Goal: Find specific fact

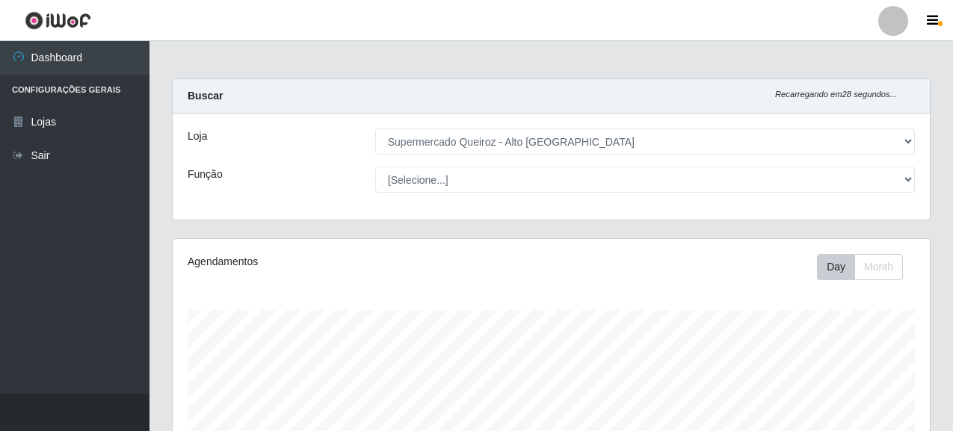
select select "496"
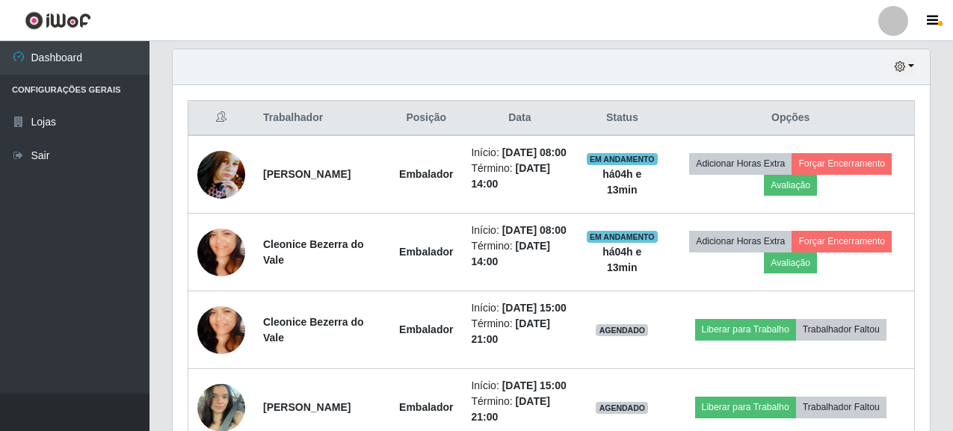
scroll to position [310, 757]
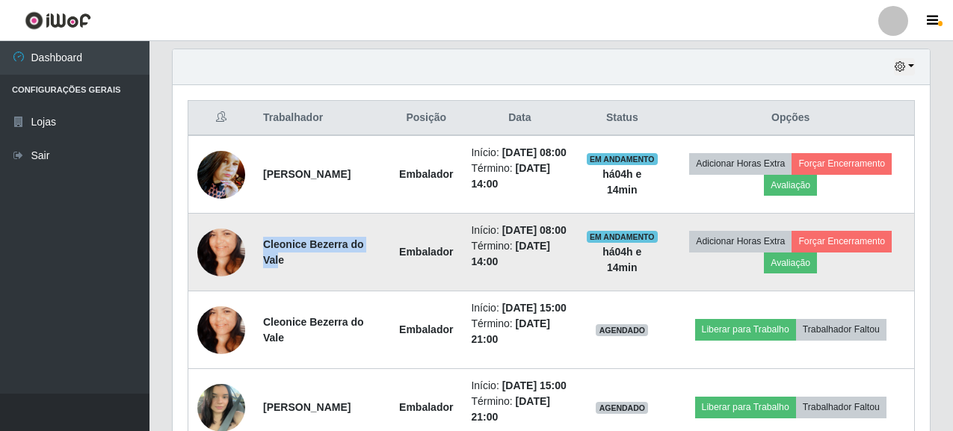
drag, startPoint x: 266, startPoint y: 275, endPoint x: 380, endPoint y: 278, distance: 113.6
click at [364, 266] on strong "Cleonice Bezerra do Vale" at bounding box center [313, 252] width 101 height 28
click at [264, 266] on strong "Cleonice Bezerra do Vale" at bounding box center [313, 252] width 101 height 28
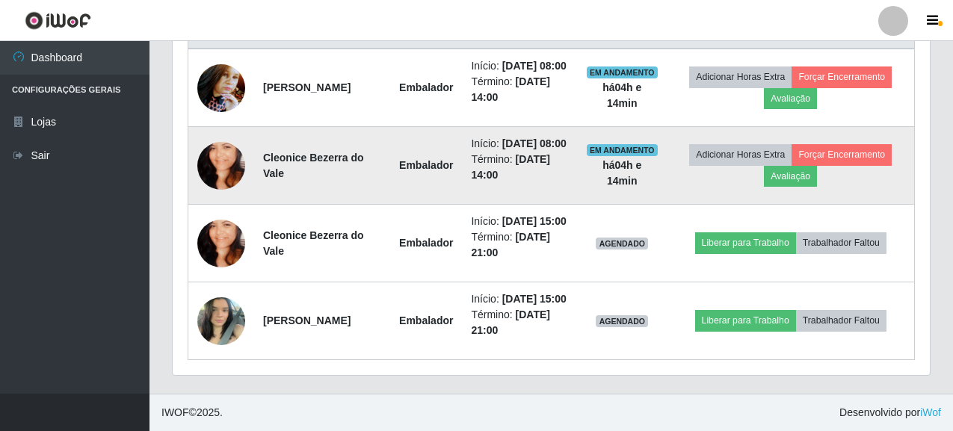
scroll to position [594, 0]
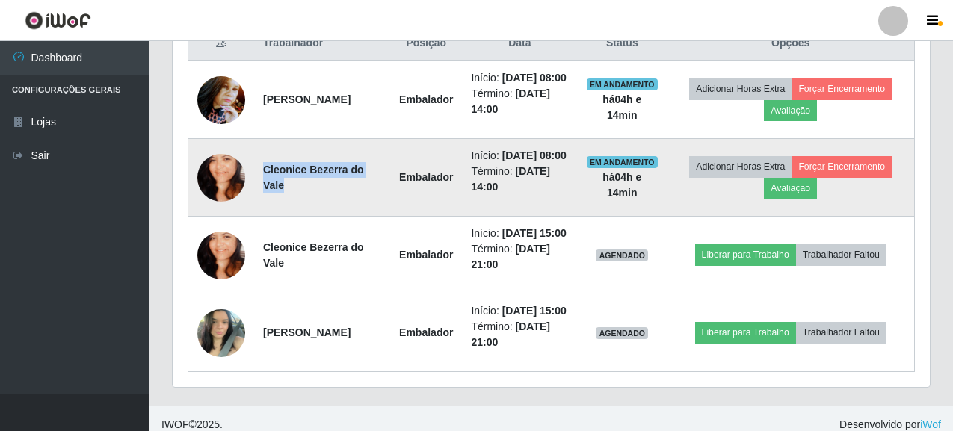
drag, startPoint x: 266, startPoint y: 200, endPoint x: 389, endPoint y: 206, distance: 122.7
click at [389, 206] on td "Cleonice Bezerra do Vale" at bounding box center [322, 178] width 136 height 78
copy strong "Cleonice Bezerra do Vale"
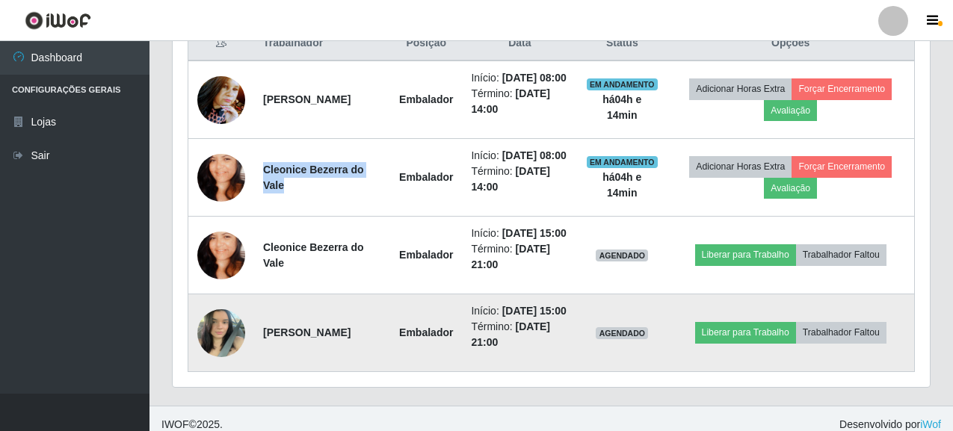
drag, startPoint x: 263, startPoint y: 380, endPoint x: 374, endPoint y: 391, distance: 111.9
click at [374, 372] on td "[PERSON_NAME]" at bounding box center [322, 333] width 136 height 78
copy strong "[PERSON_NAME]"
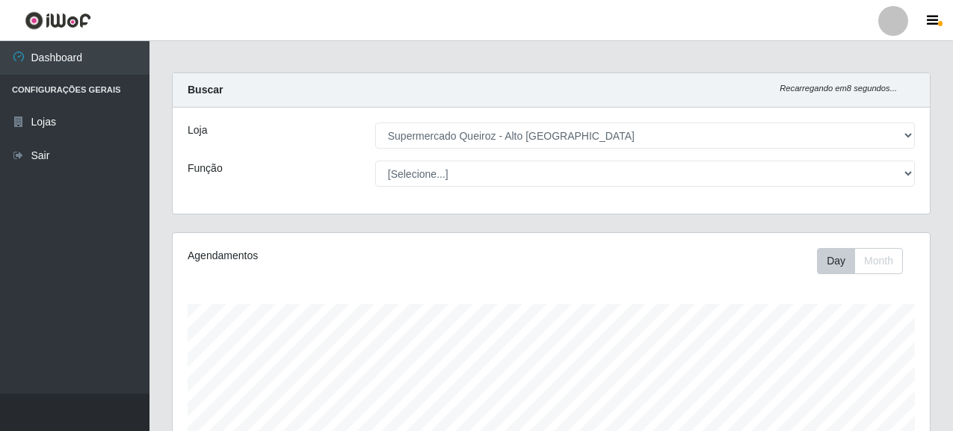
scroll to position [0, 0]
